Goal: Information Seeking & Learning: Learn about a topic

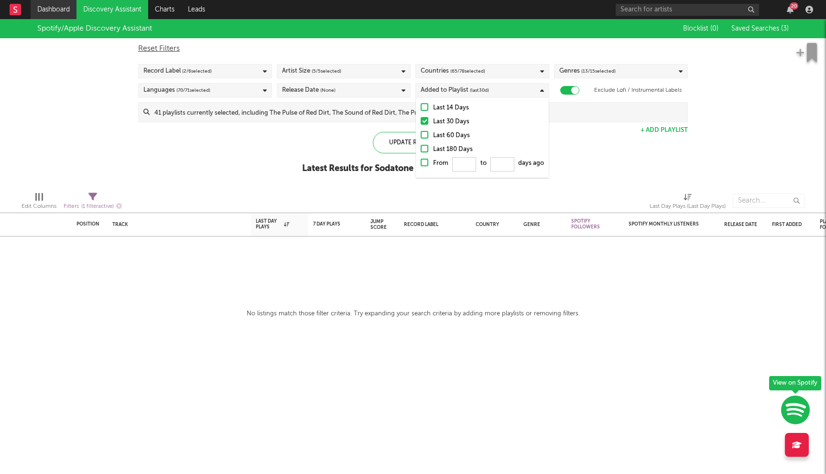
click at [45, 8] on link "Dashboard" at bounding box center [54, 9] width 46 height 19
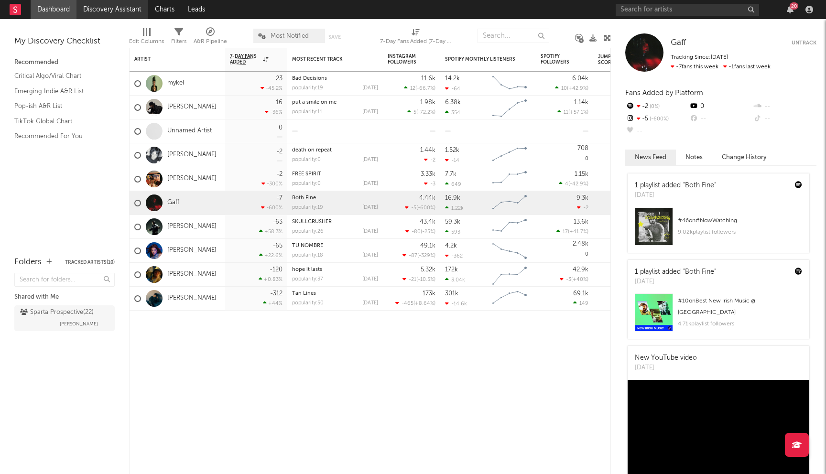
click at [116, 8] on link "Discovery Assistant" at bounding box center [112, 9] width 72 height 19
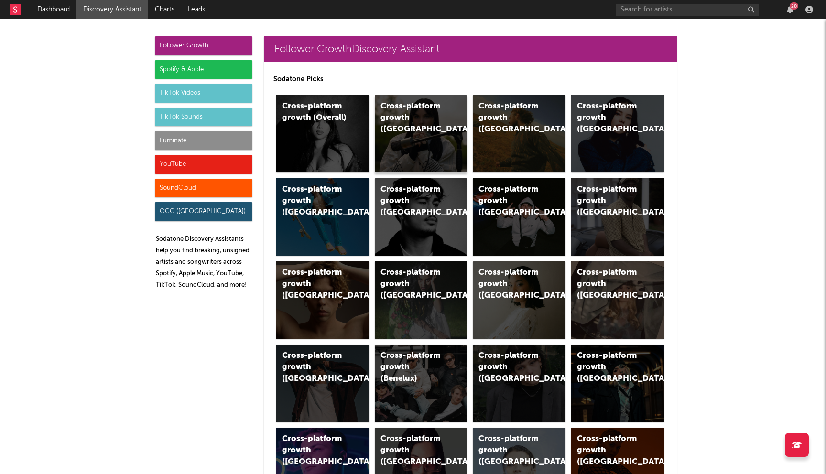
scroll to position [20, 0]
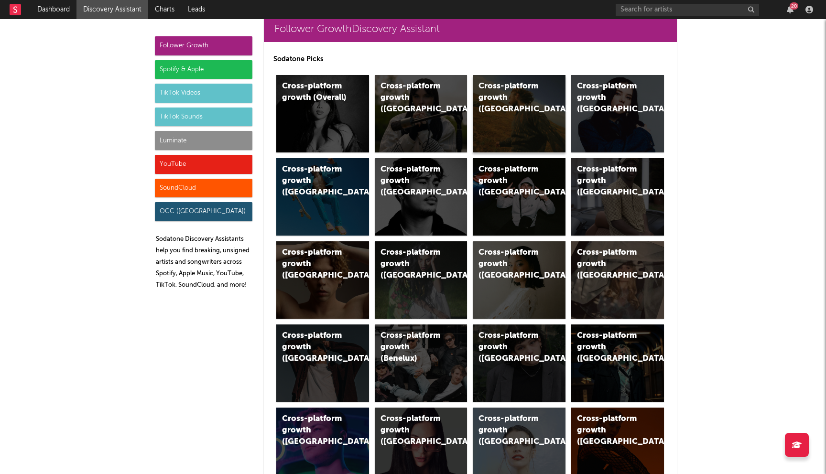
click at [507, 94] on div "Cross-platform growth (US)" at bounding box center [510, 98] width 65 height 34
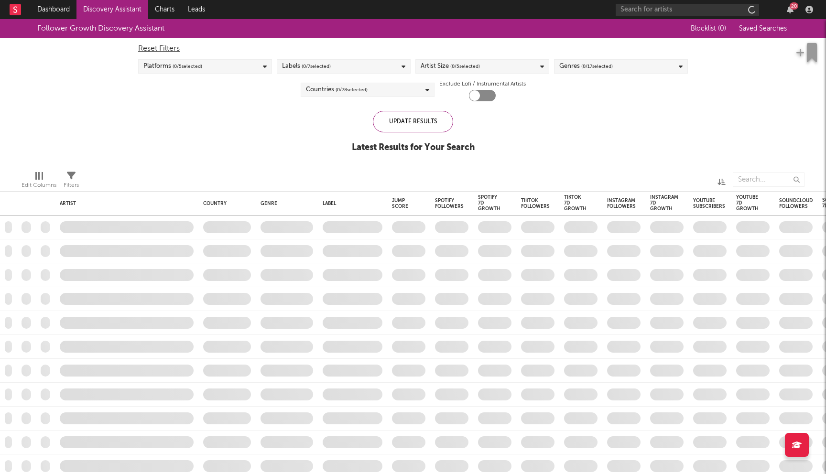
checkbox input "true"
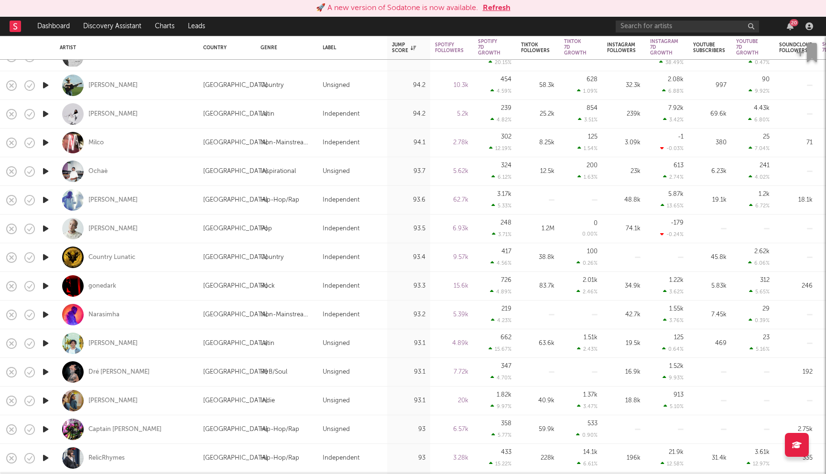
click at [492, 1] on div "🚀 A new version of Sodatone is now available. Refresh" at bounding box center [413, 8] width 826 height 17
click at [501, 6] on button "Refresh" at bounding box center [497, 7] width 28 height 11
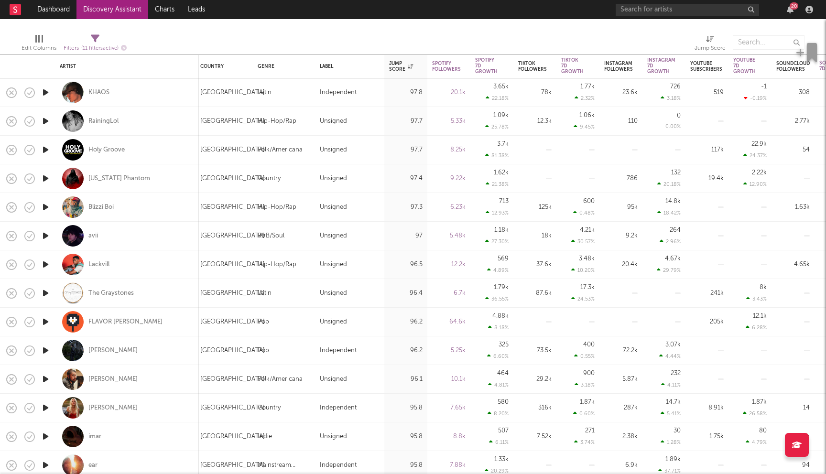
click at [111, 145] on div "Holy Groove" at bounding box center [127, 150] width 134 height 28
select select "1w"
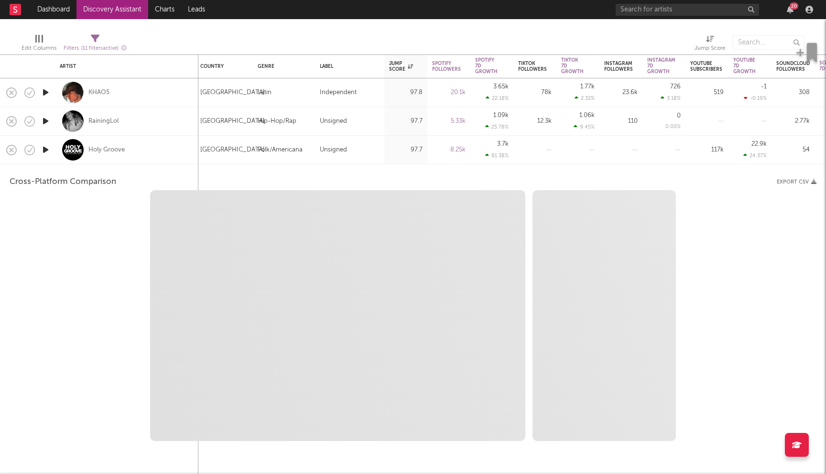
select select "1w"
click at [140, 143] on div "Holy Groove" at bounding box center [127, 150] width 134 height 28
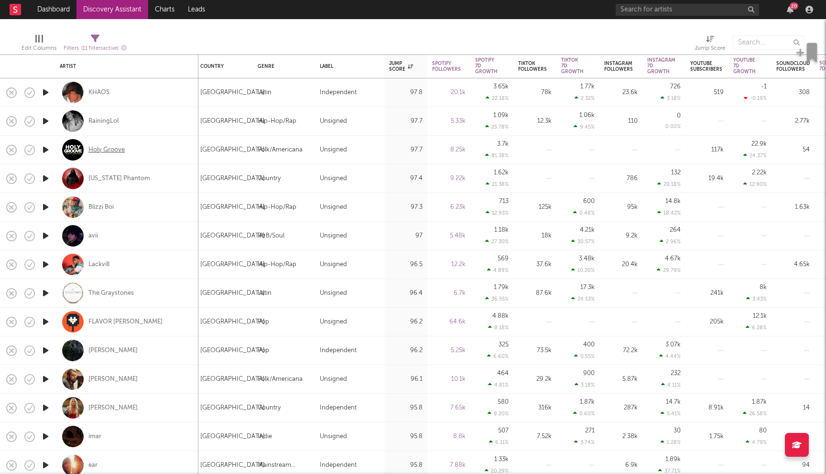
click at [106, 150] on div "Holy Groove" at bounding box center [106, 150] width 36 height 9
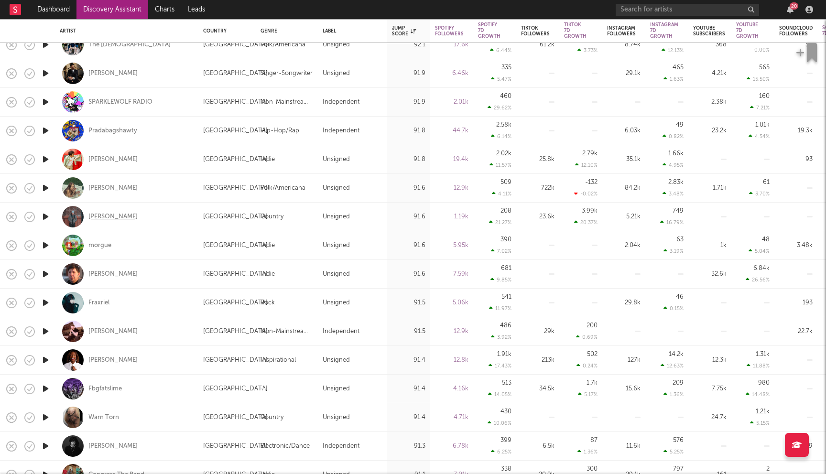
click at [122, 218] on div "Tristan Trincado" at bounding box center [112, 217] width 49 height 9
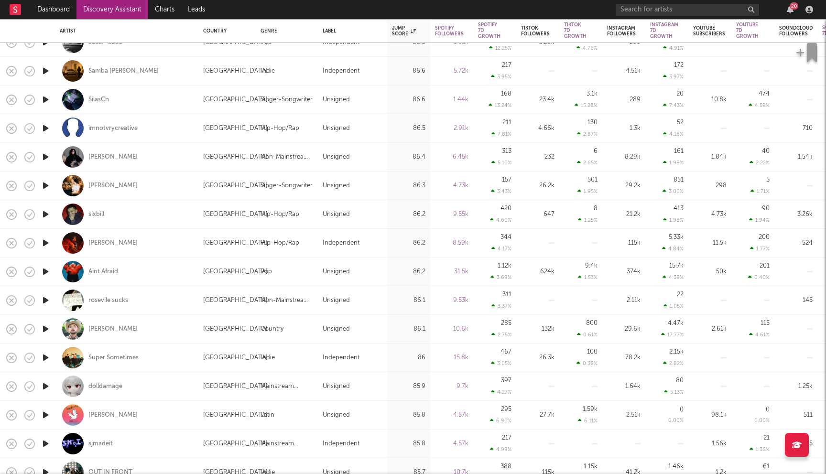
click at [97, 268] on div "Aint Afraid" at bounding box center [103, 272] width 30 height 9
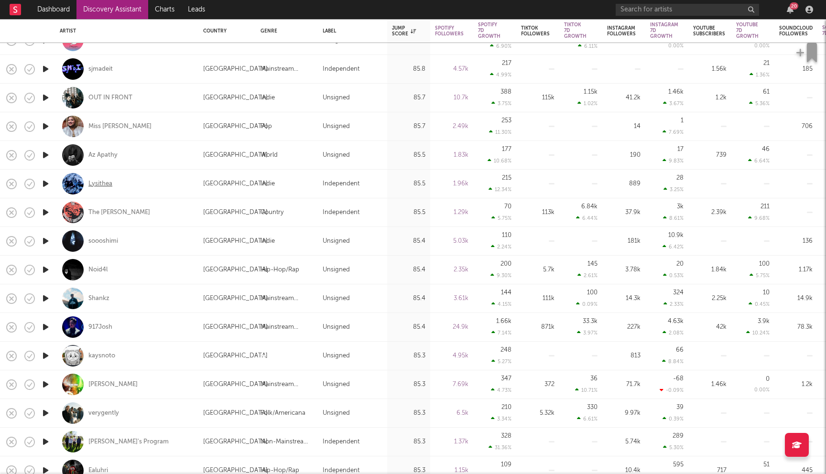
click at [106, 185] on div "Lysithea" at bounding box center [100, 184] width 24 height 9
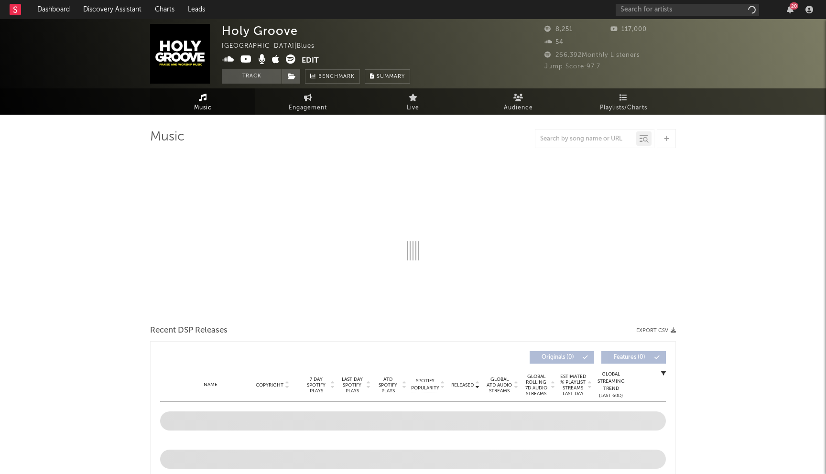
select select "1w"
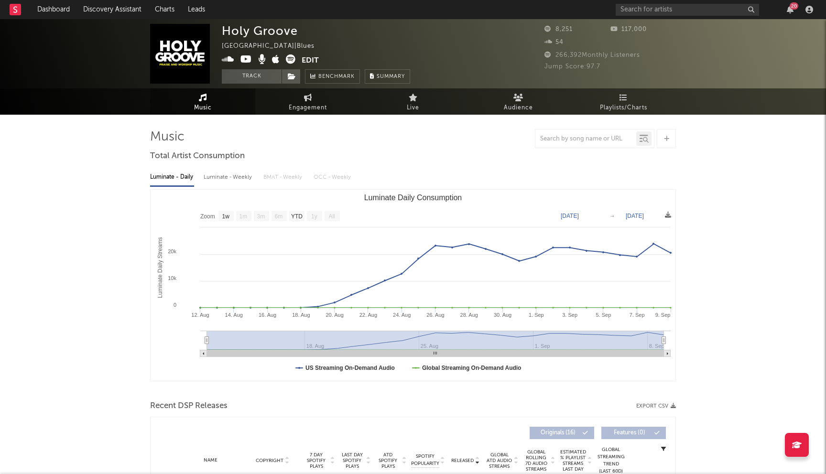
click at [243, 61] on icon at bounding box center [245, 59] width 11 height 10
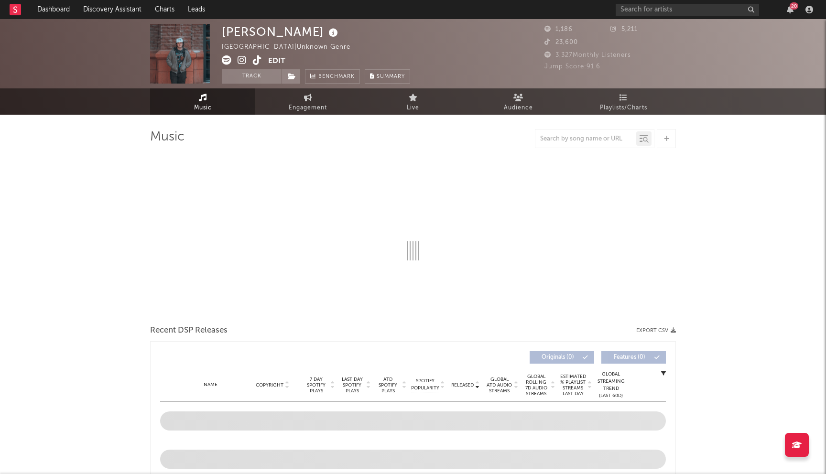
select select "1w"
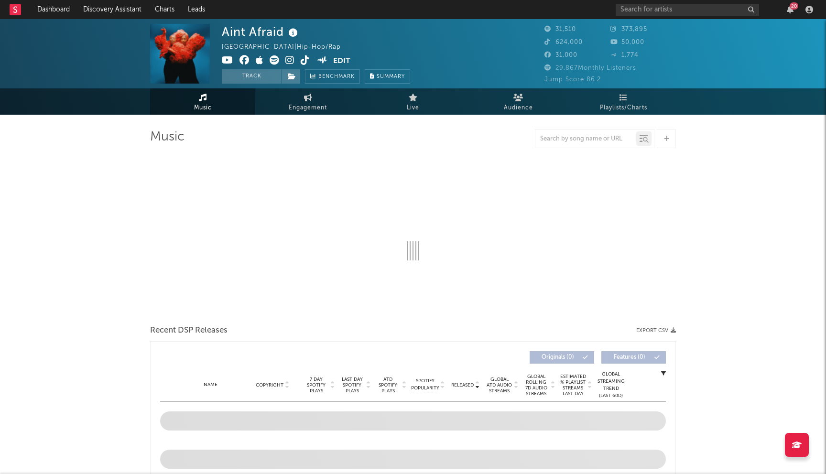
select select "6m"
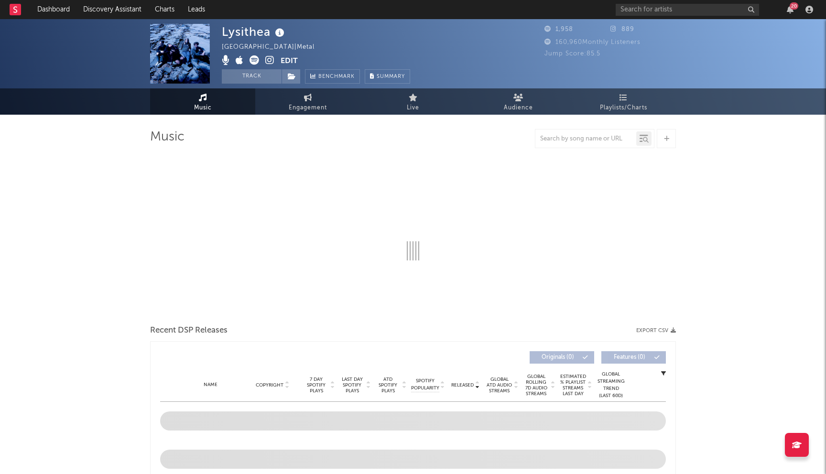
select select "1w"
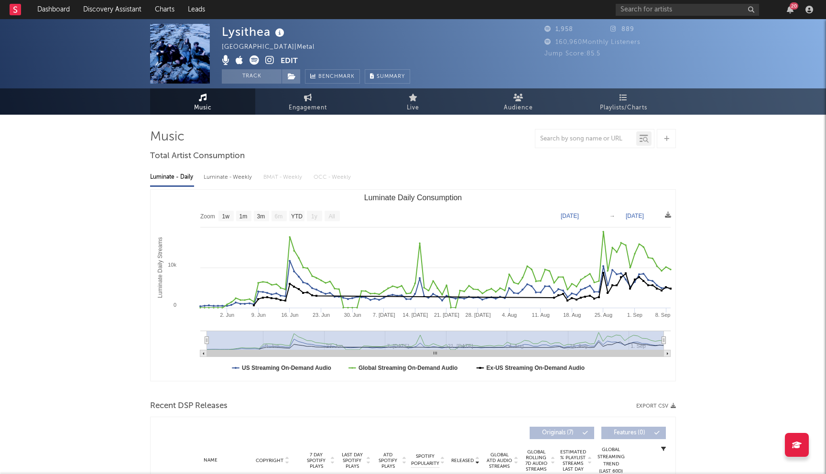
click at [270, 58] on icon at bounding box center [269, 60] width 9 height 10
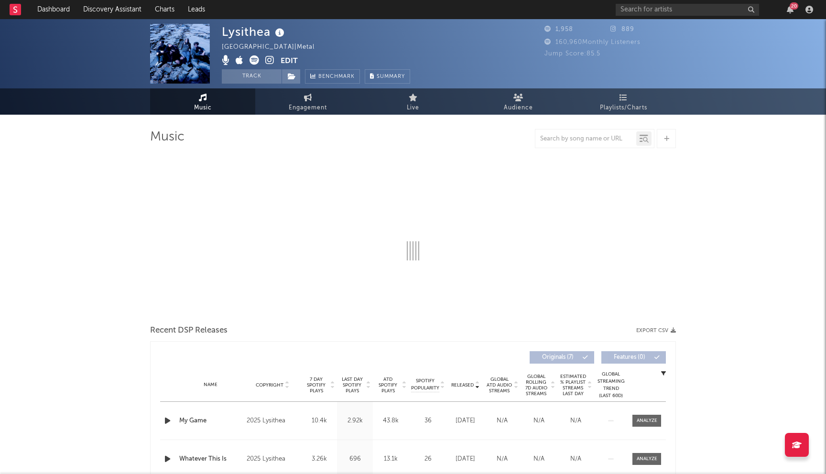
select select "1w"
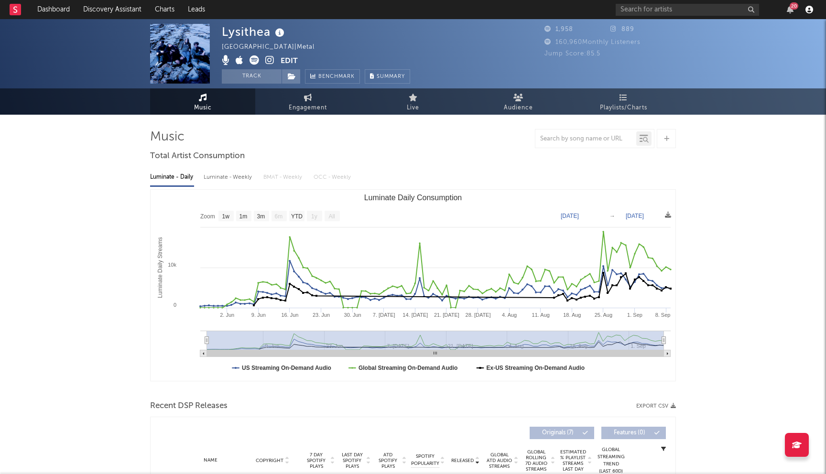
click at [805, 10] on icon "button" at bounding box center [809, 10] width 8 height 8
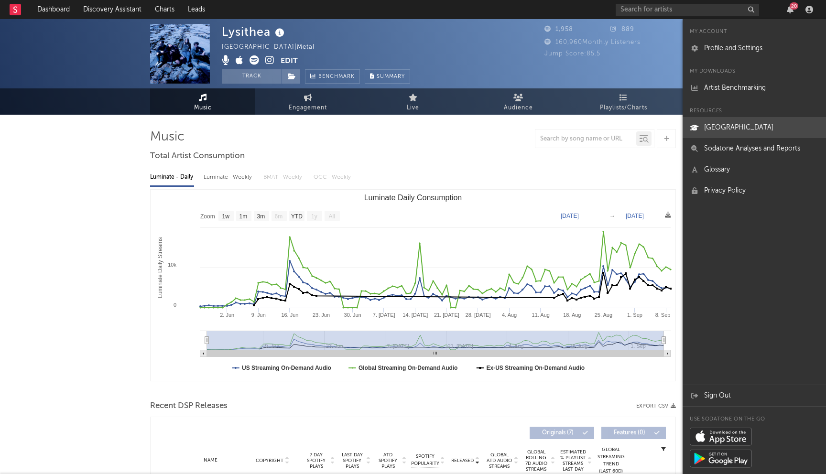
click at [758, 129] on link "[GEOGRAPHIC_DATA]" at bounding box center [753, 127] width 143 height 21
click at [808, 11] on icon "button" at bounding box center [809, 10] width 8 height 8
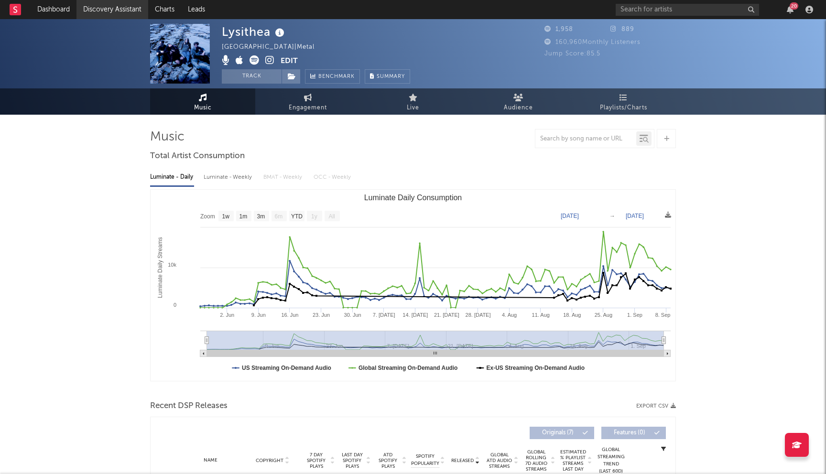
click at [130, 13] on link "Discovery Assistant" at bounding box center [112, 9] width 72 height 19
